Goal: Check status: Check status

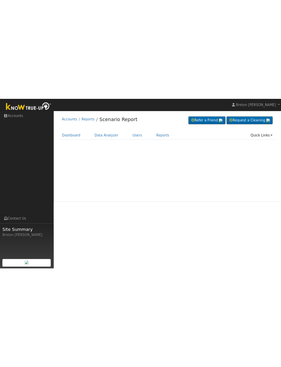
scroll to position [61, 0]
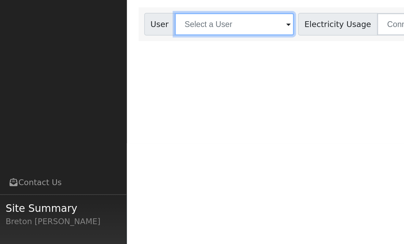
click at [124, 69] on input "text" at bounding box center [142, 76] width 73 height 14
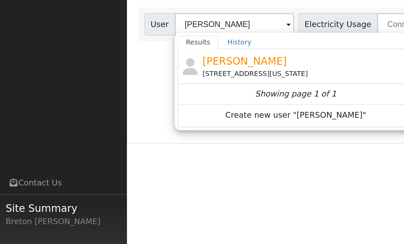
click at [143, 95] on span "[PERSON_NAME]" at bounding box center [148, 98] width 51 height 7
type input "[PERSON_NAME]"
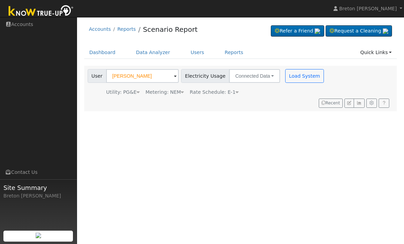
click at [288, 76] on button "Load System" at bounding box center [304, 76] width 39 height 14
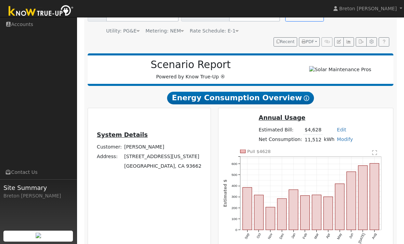
click at [350, 44] on icon "button" at bounding box center [348, 42] width 5 height 4
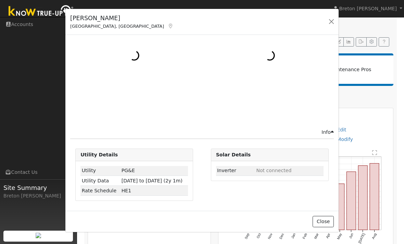
click at [331, 22] on button "button" at bounding box center [331, 22] width 10 height 10
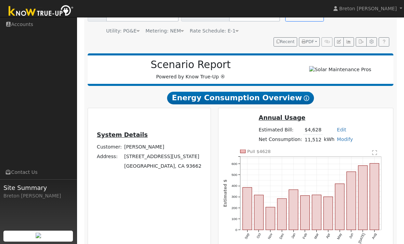
click at [285, 22] on button "Load System" at bounding box center [304, 15] width 39 height 14
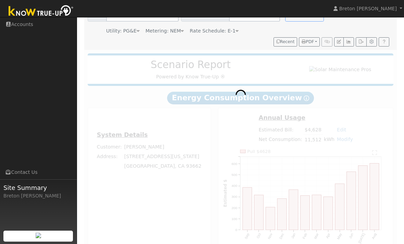
click at [351, 44] on icon "button" at bounding box center [348, 42] width 5 height 4
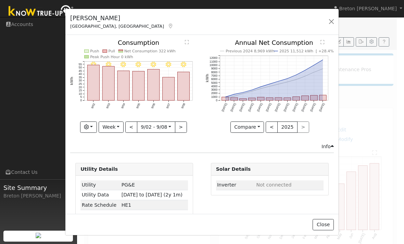
click at [120, 129] on button "Week" at bounding box center [111, 127] width 25 height 12
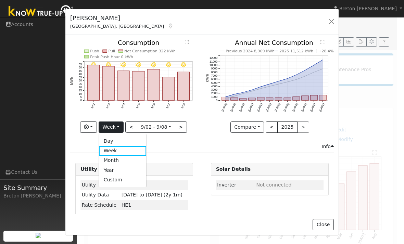
click at [127, 141] on link "Day" at bounding box center [123, 142] width 48 height 10
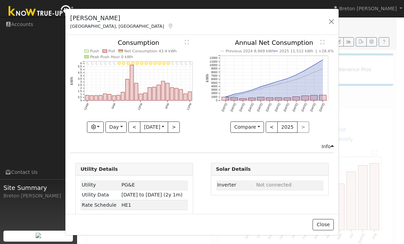
click at [134, 128] on button "<" at bounding box center [134, 127] width 12 height 12
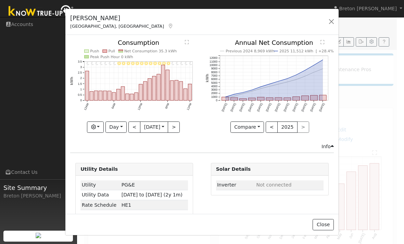
click at [136, 128] on button "<" at bounding box center [134, 127] width 12 height 12
click at [136, 127] on button "<" at bounding box center [134, 127] width 12 height 12
click at [132, 127] on button "<" at bounding box center [134, 127] width 12 height 12
click at [132, 128] on button "<" at bounding box center [134, 127] width 12 height 12
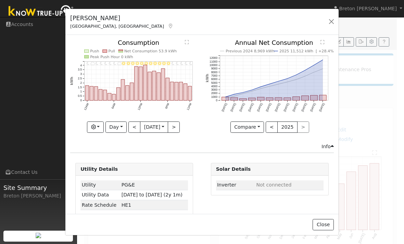
click at [133, 128] on button "<" at bounding box center [134, 127] width 12 height 12
click at [132, 129] on button "<" at bounding box center [134, 127] width 12 height 12
click at [134, 129] on button "<" at bounding box center [134, 127] width 12 height 12
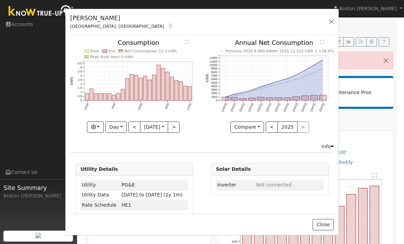
click at [134, 128] on button "<" at bounding box center [134, 127] width 12 height 12
click at [133, 129] on button "<" at bounding box center [134, 127] width 12 height 12
type input "[DATE]"
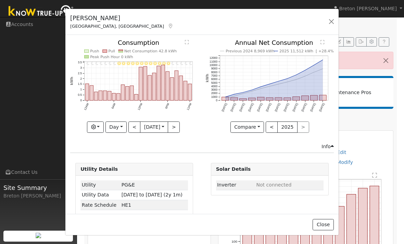
click at [334, 20] on button "button" at bounding box center [331, 22] width 10 height 10
